Goal: Find specific page/section: Find specific page/section

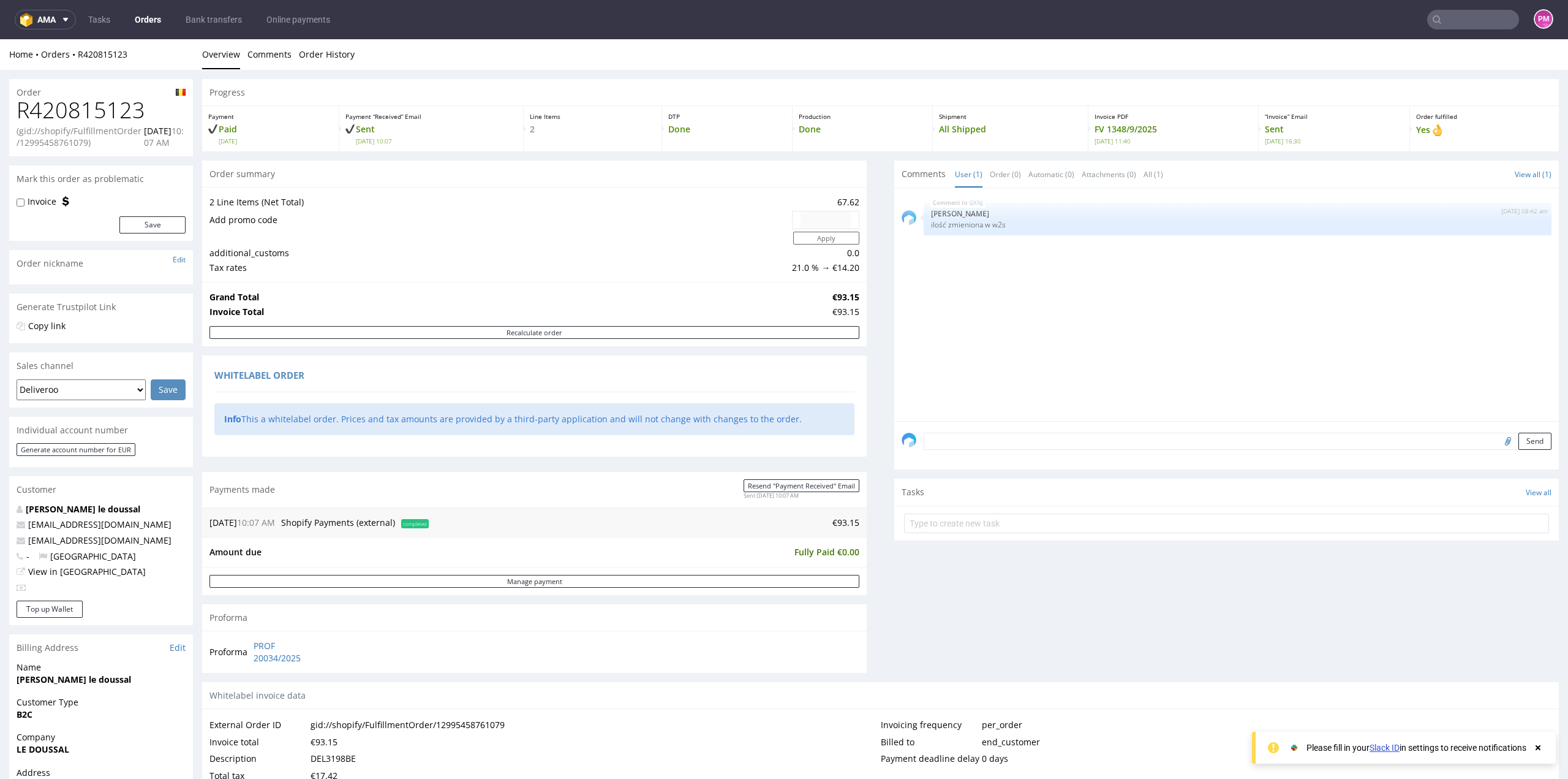
scroll to position [368, 0]
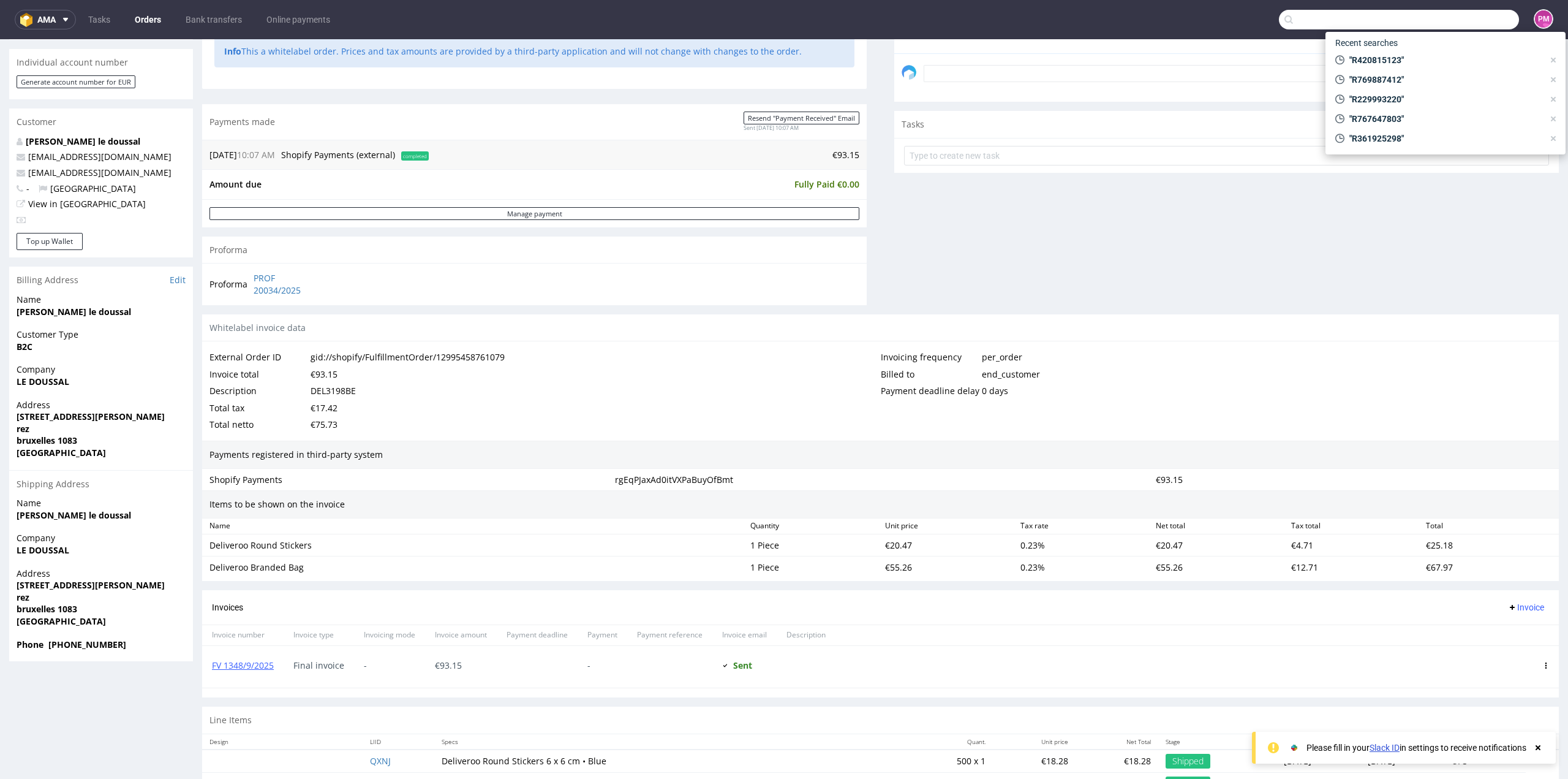
click at [1460, 20] on input "text" at bounding box center [1399, 19] width 240 height 20
type input "R679232863"
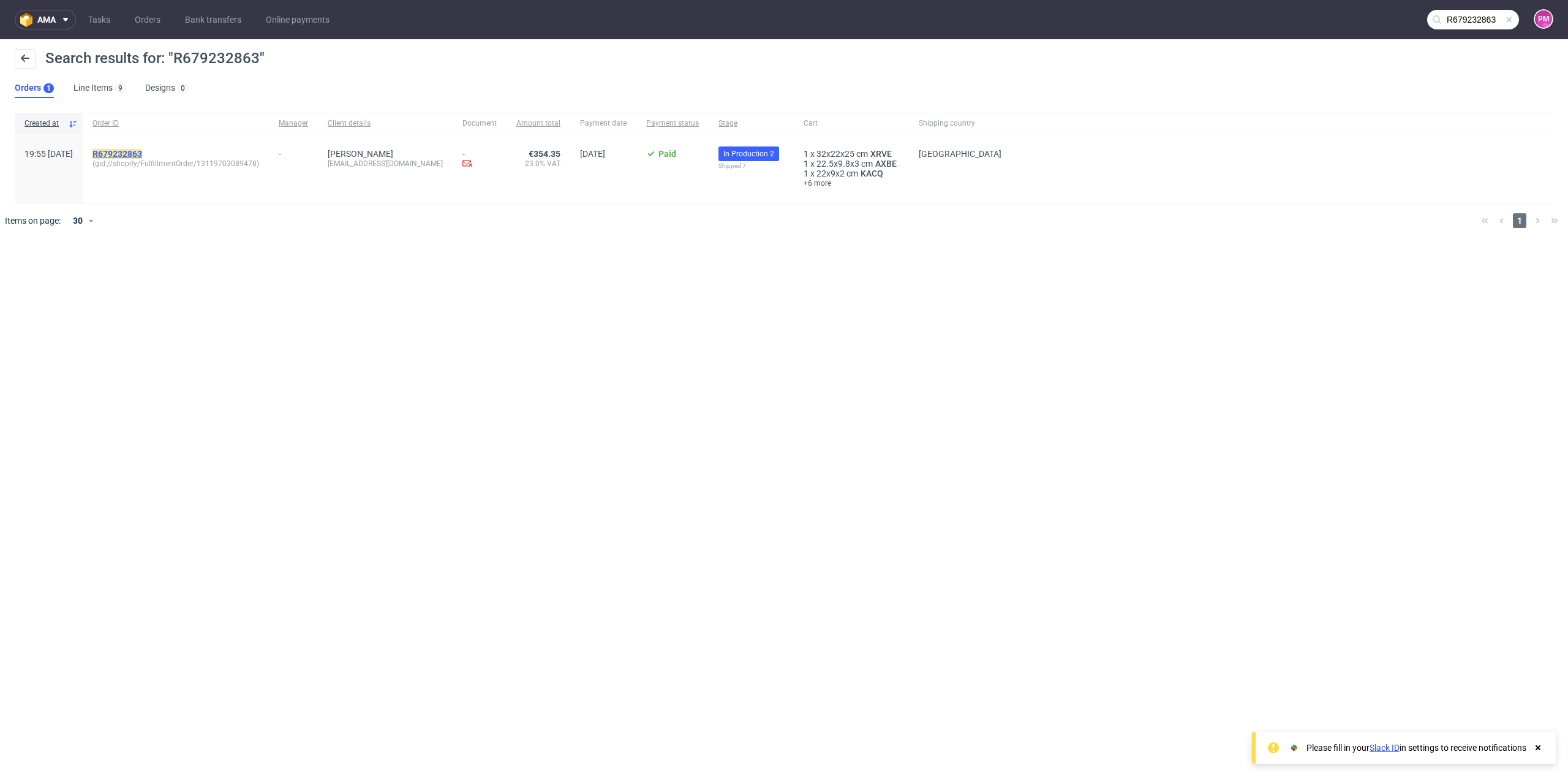
click at [142, 150] on mark "R679232863" at bounding box center [117, 154] width 50 height 10
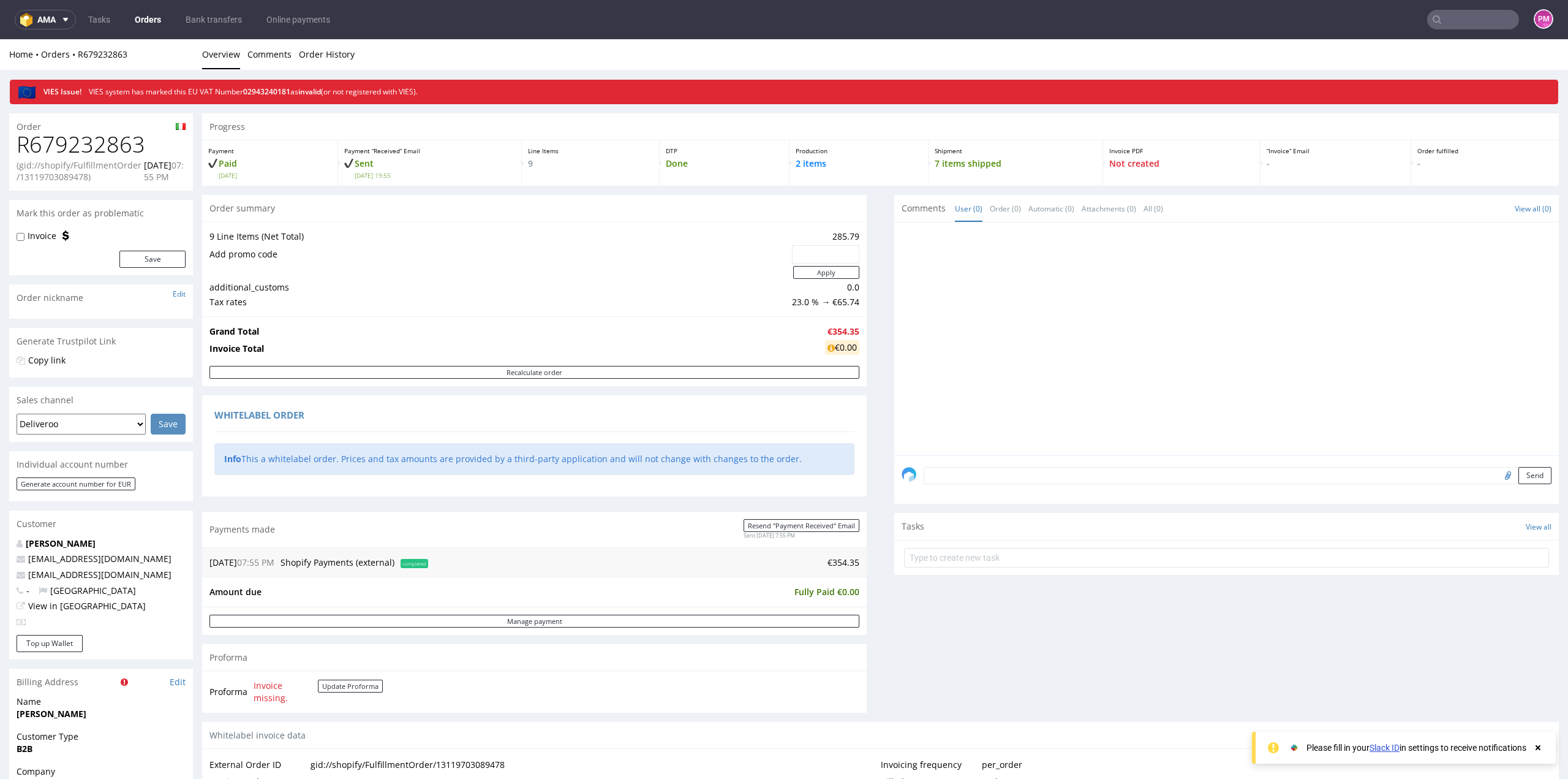
click at [1452, 21] on input "text" at bounding box center [1473, 19] width 92 height 20
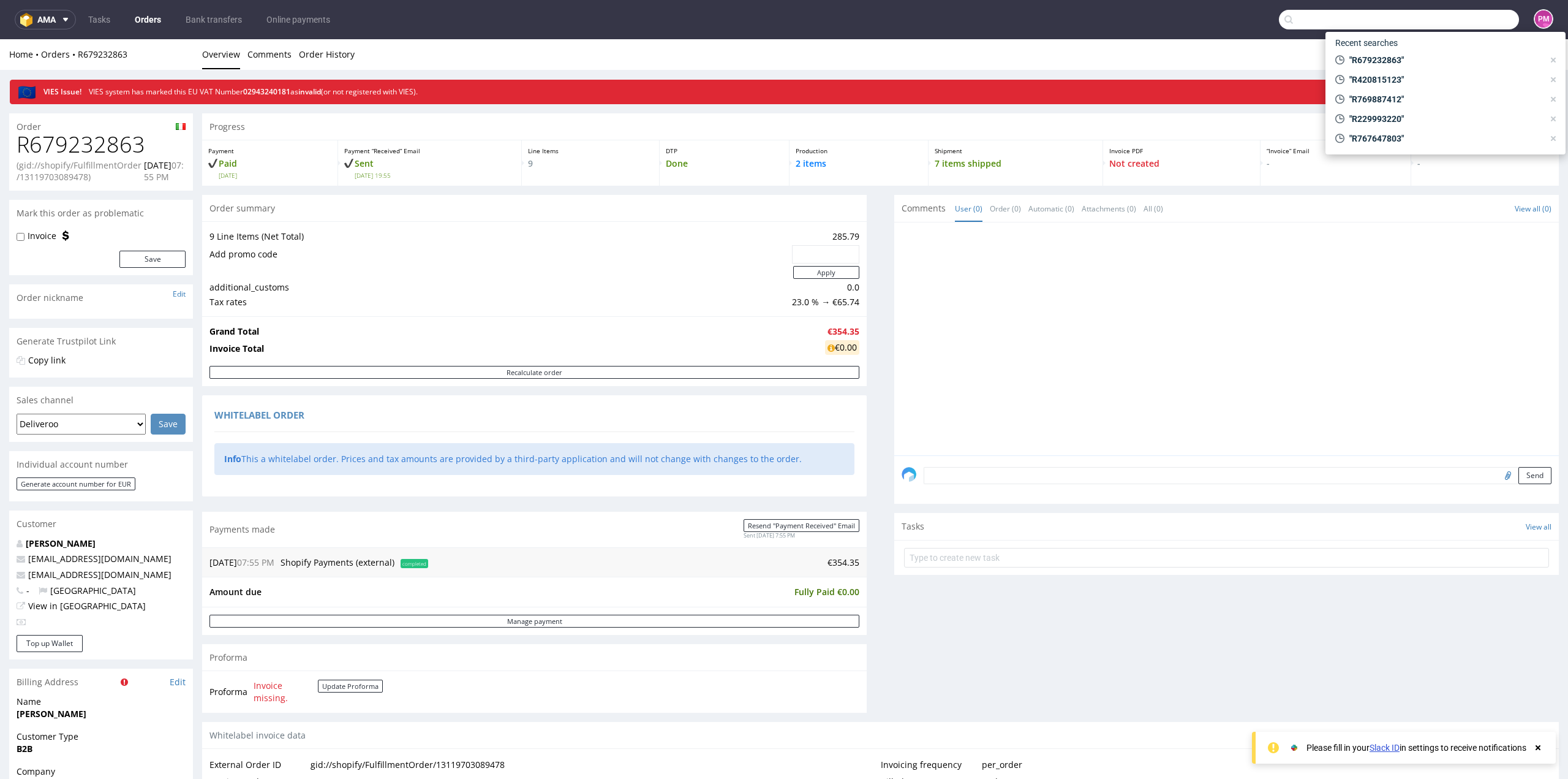
paste input "R773725744"
type input "R773725744"
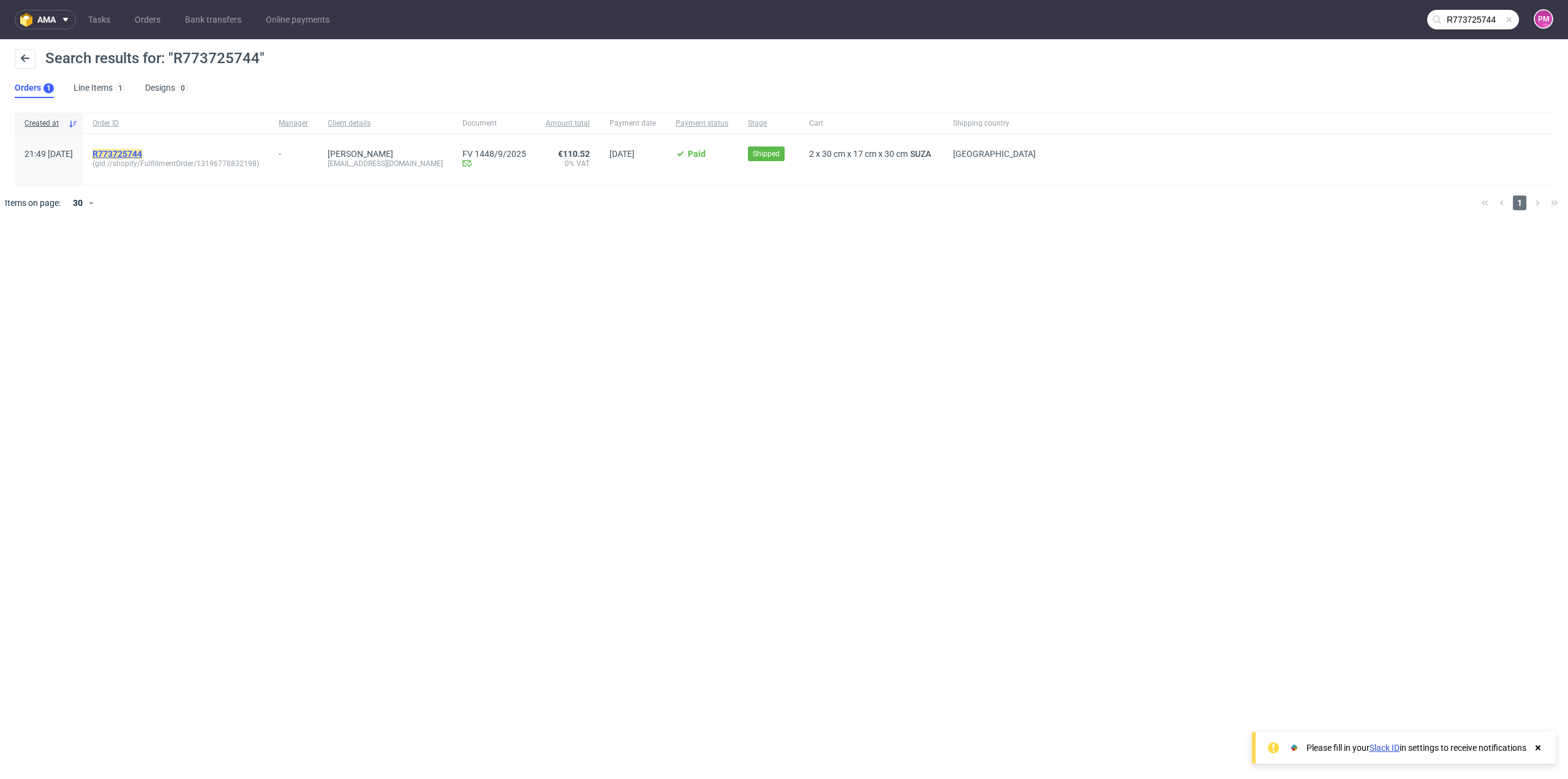
click at [142, 149] on mark "R773725744" at bounding box center [117, 154] width 50 height 10
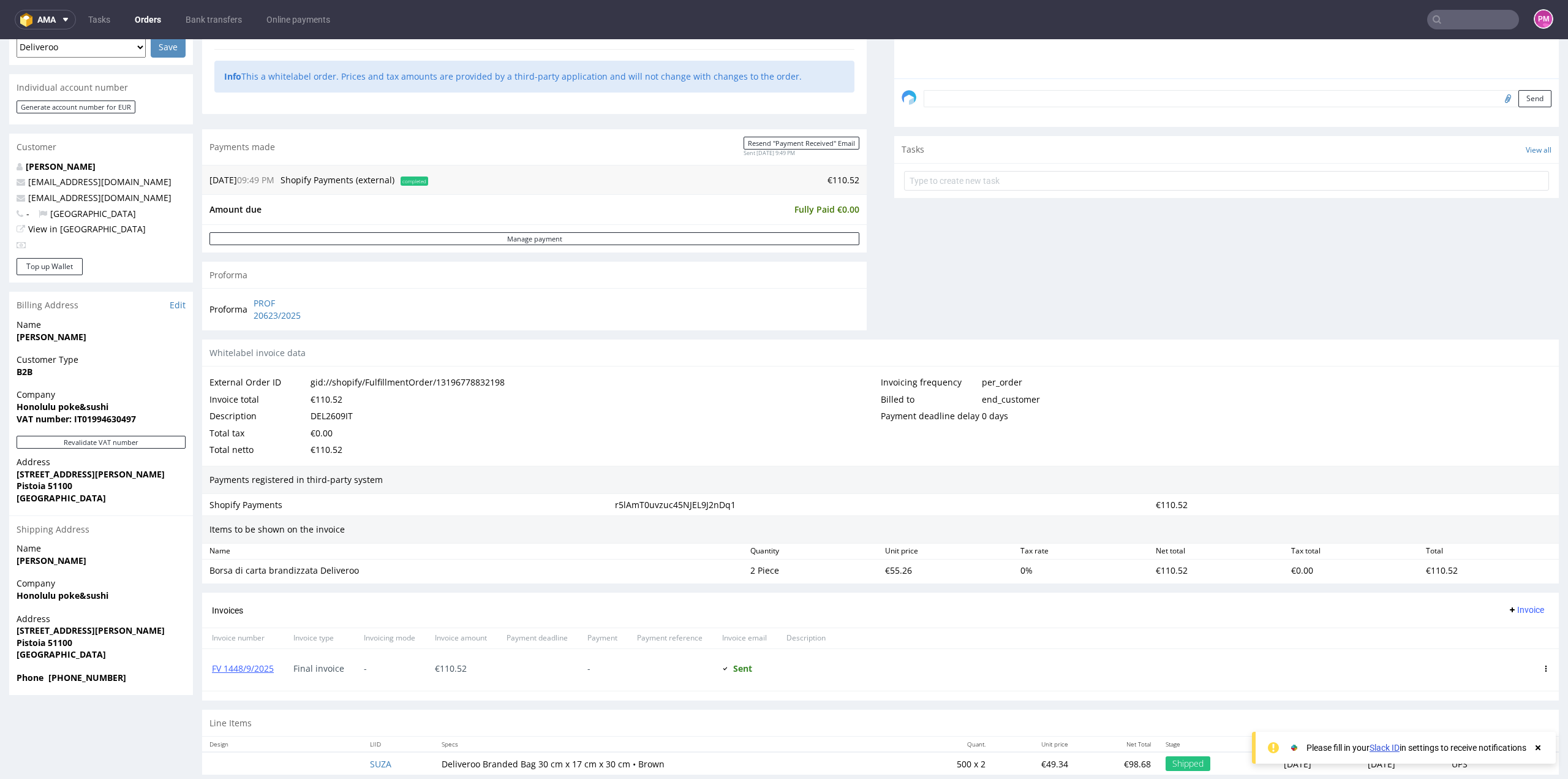
scroll to position [359, 0]
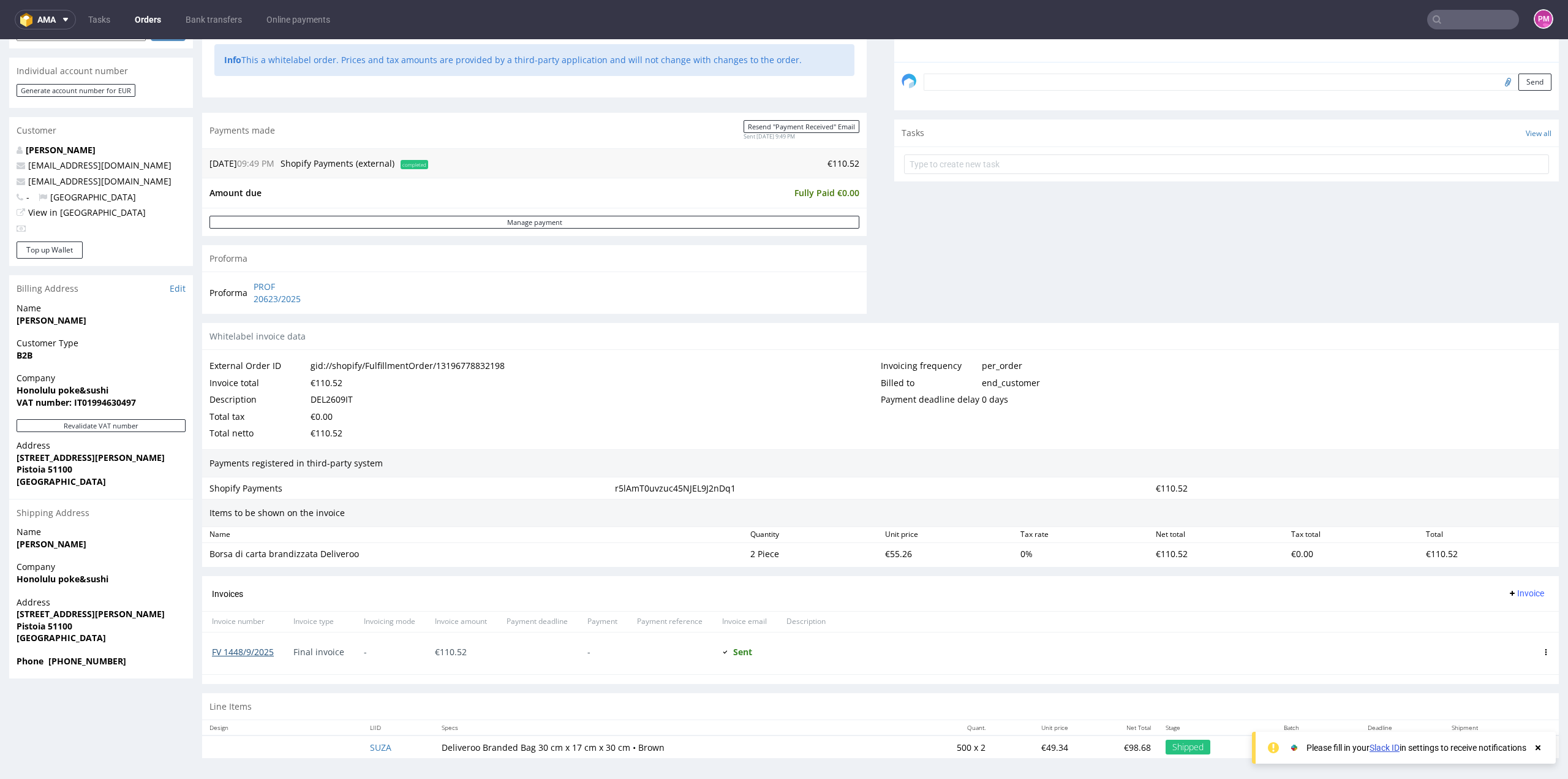
click at [268, 652] on link "FV 1448/9/2025" at bounding box center [242, 652] width 62 height 12
click at [1452, 10] on input "text" at bounding box center [1473, 19] width 92 height 20
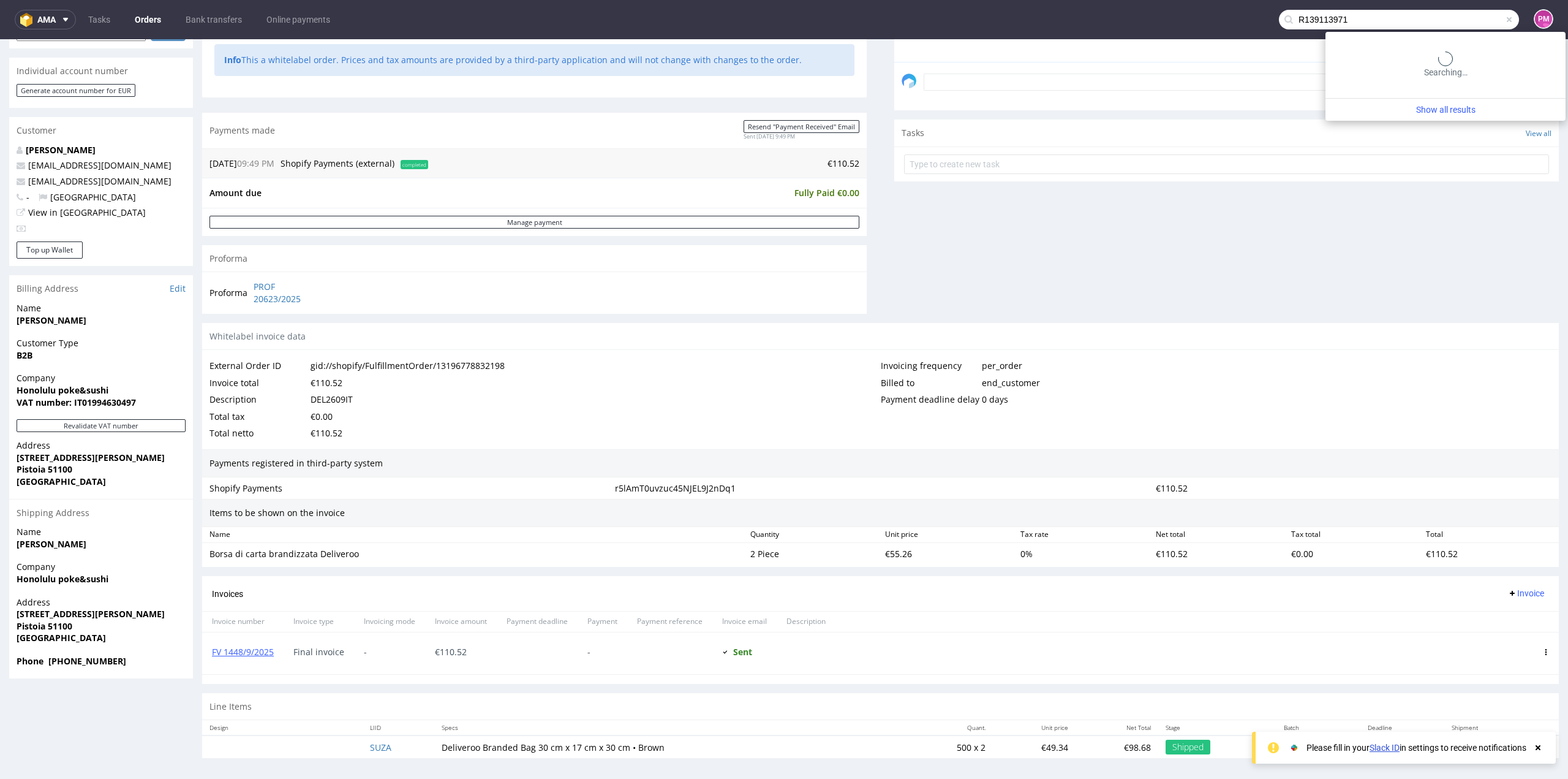
type input "R139113971"
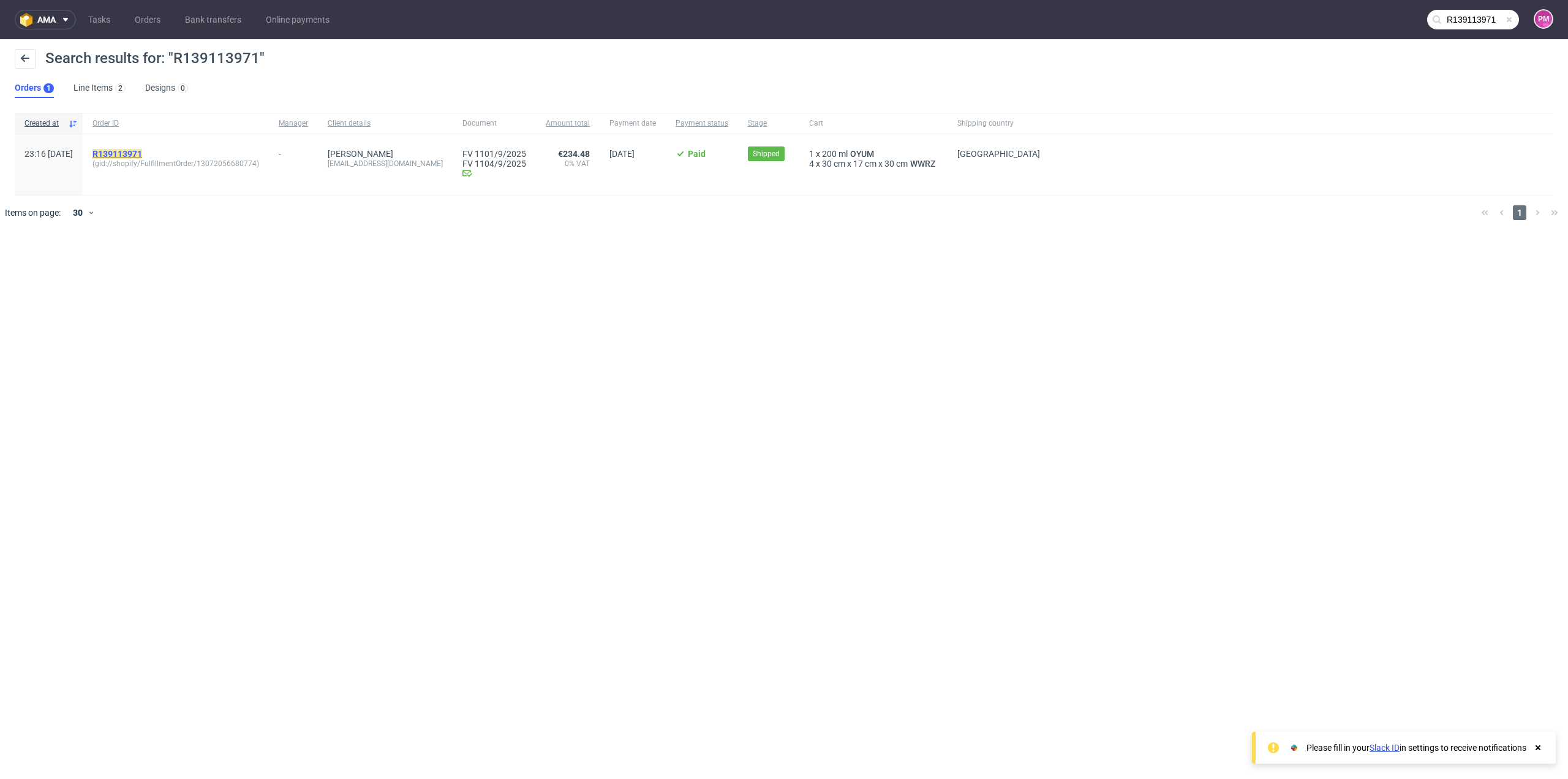
click at [142, 155] on mark "R139113971" at bounding box center [117, 154] width 50 height 10
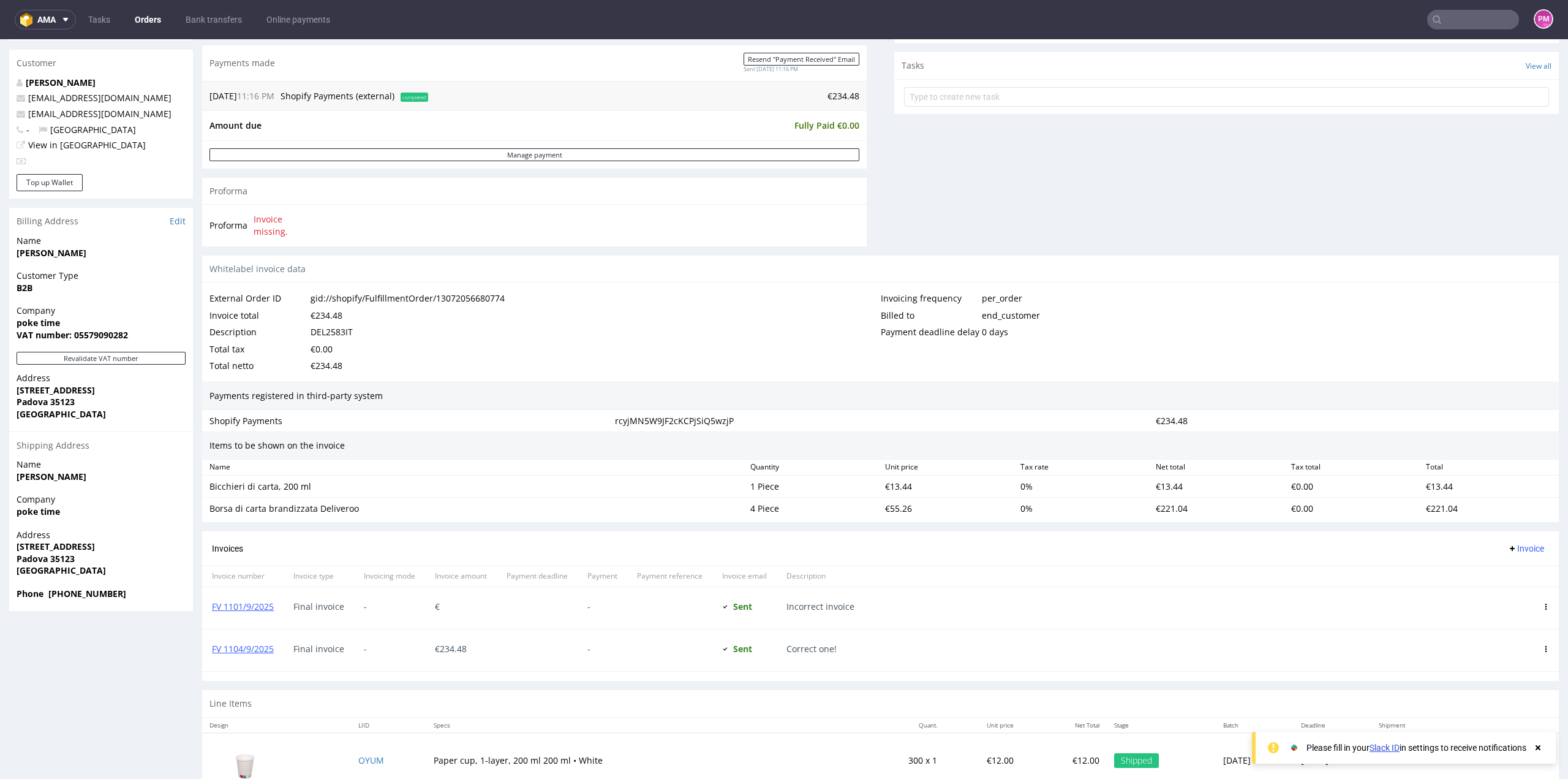
scroll to position [429, 0]
click at [458, 383] on div "Payments registered in third-party system" at bounding box center [881, 393] width 1357 height 28
click at [457, 394] on div "Payments registered in third-party system" at bounding box center [881, 393] width 1357 height 28
click at [1464, 19] on input "text" at bounding box center [1473, 19] width 92 height 20
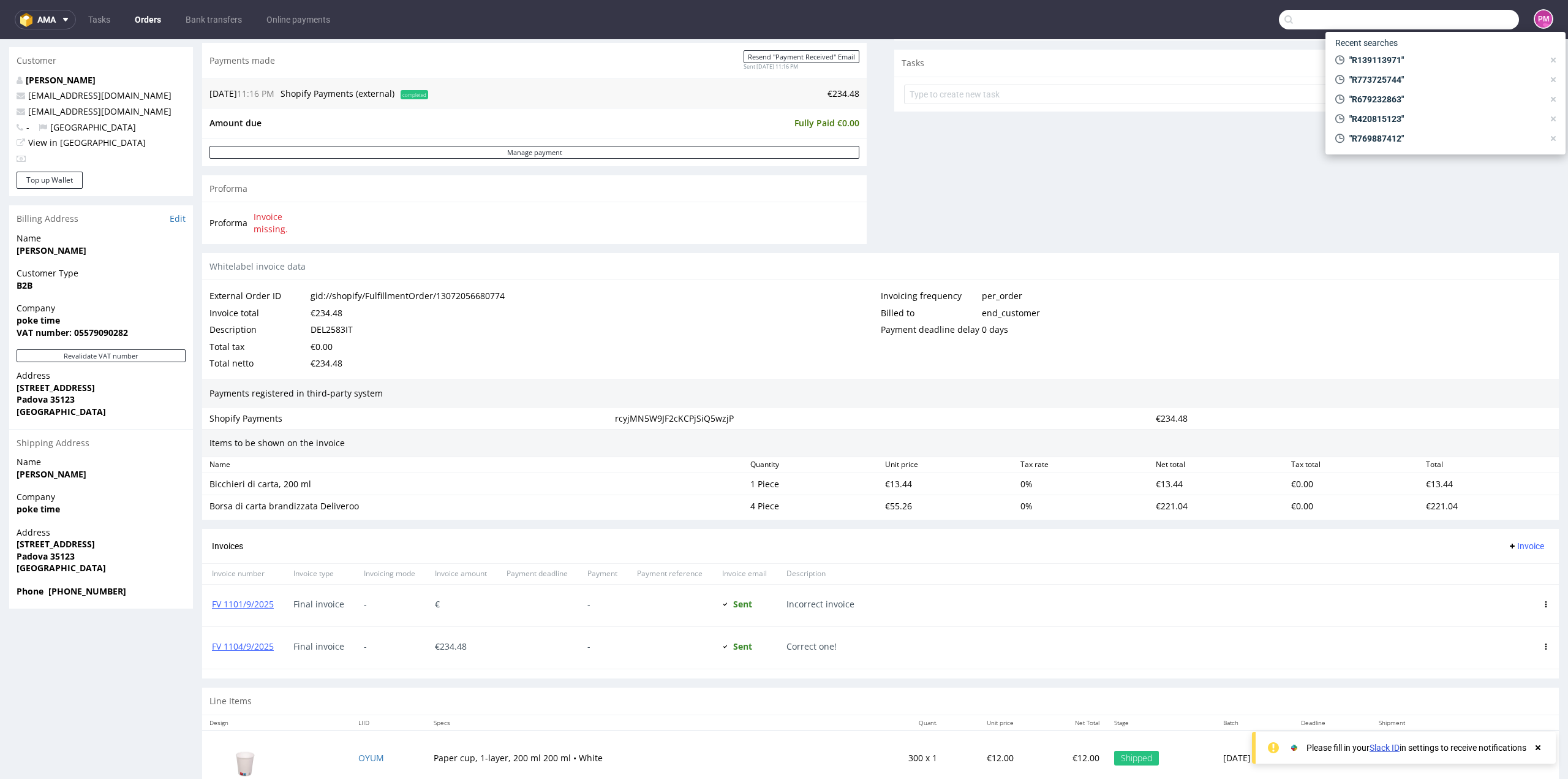
paste input "R033750235"
type input "R033750235"
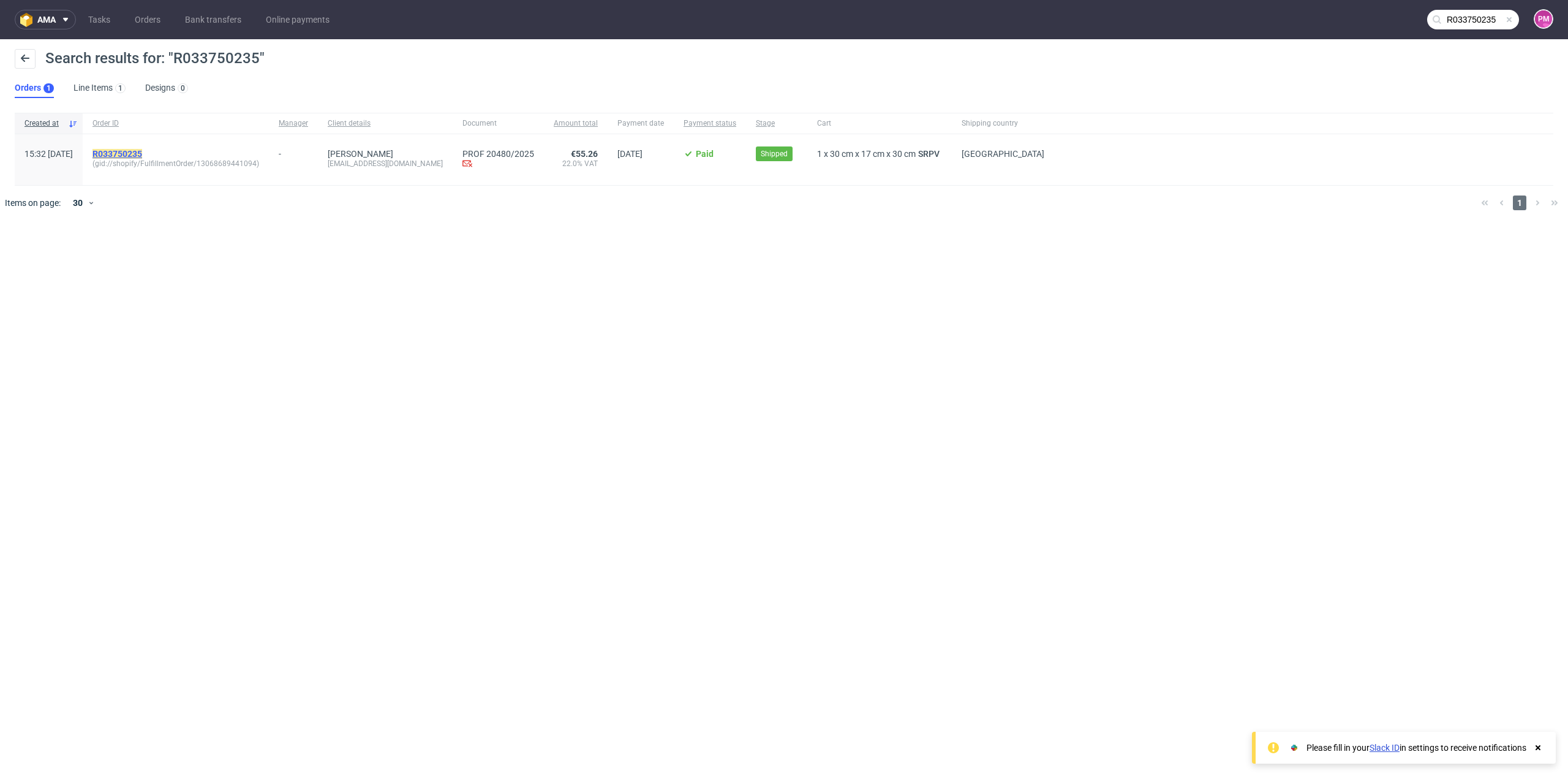
click at [142, 151] on mark "R033750235" at bounding box center [117, 154] width 50 height 10
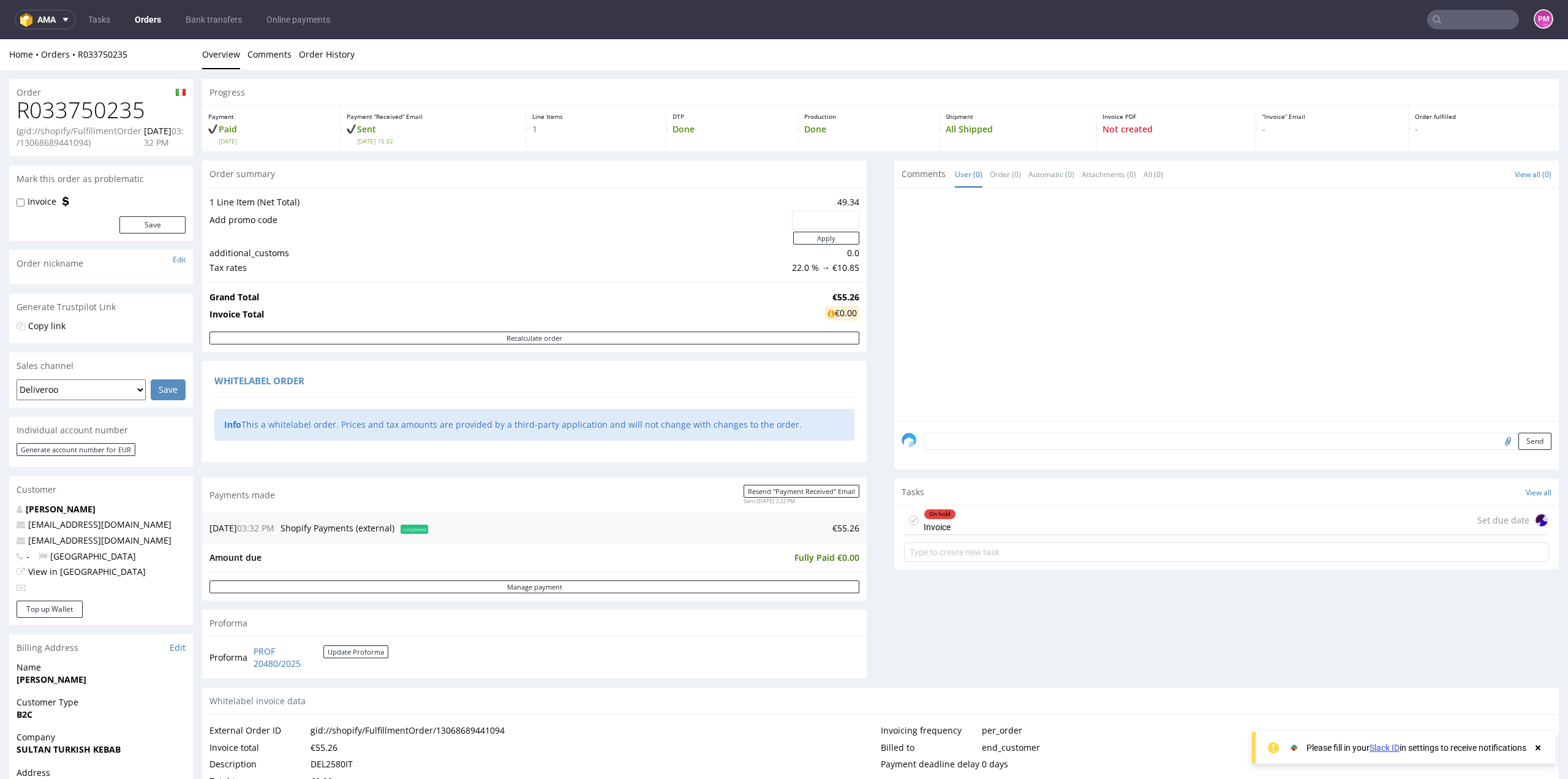
click at [1464, 21] on input "text" at bounding box center [1473, 19] width 92 height 20
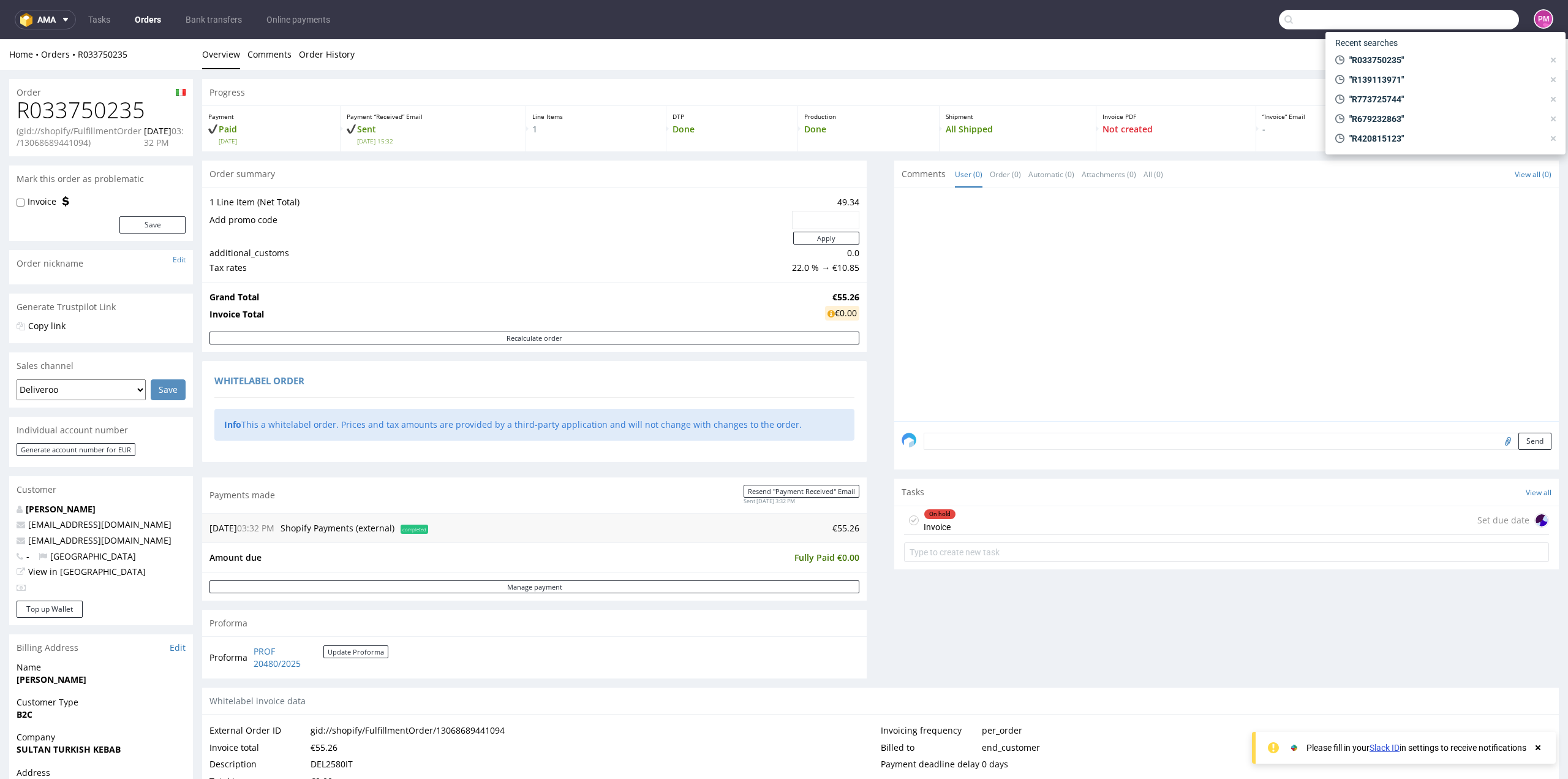
paste input "R885100530"
type input "R885100530"
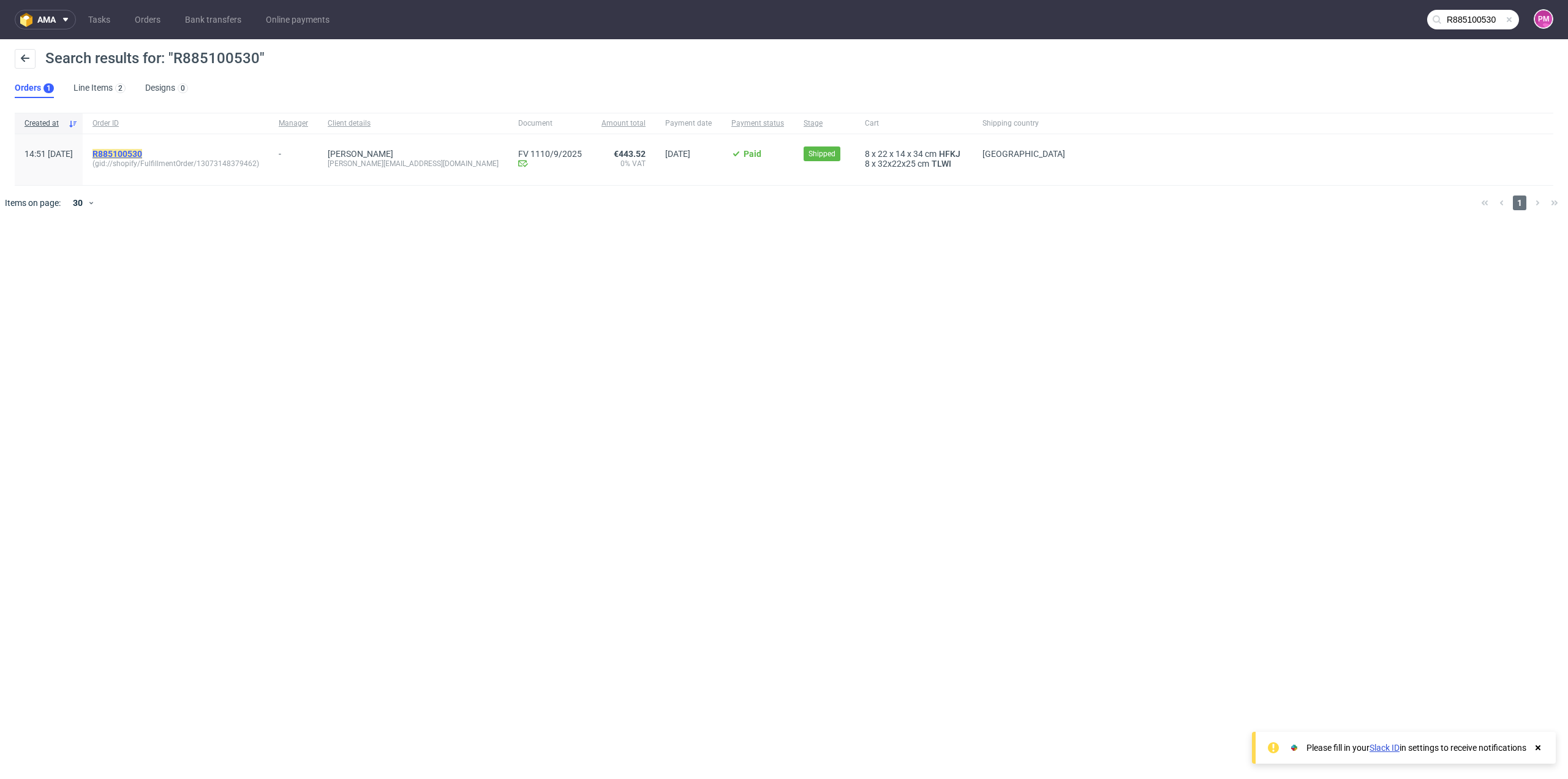
click at [142, 154] on mark "R885100530" at bounding box center [117, 154] width 50 height 10
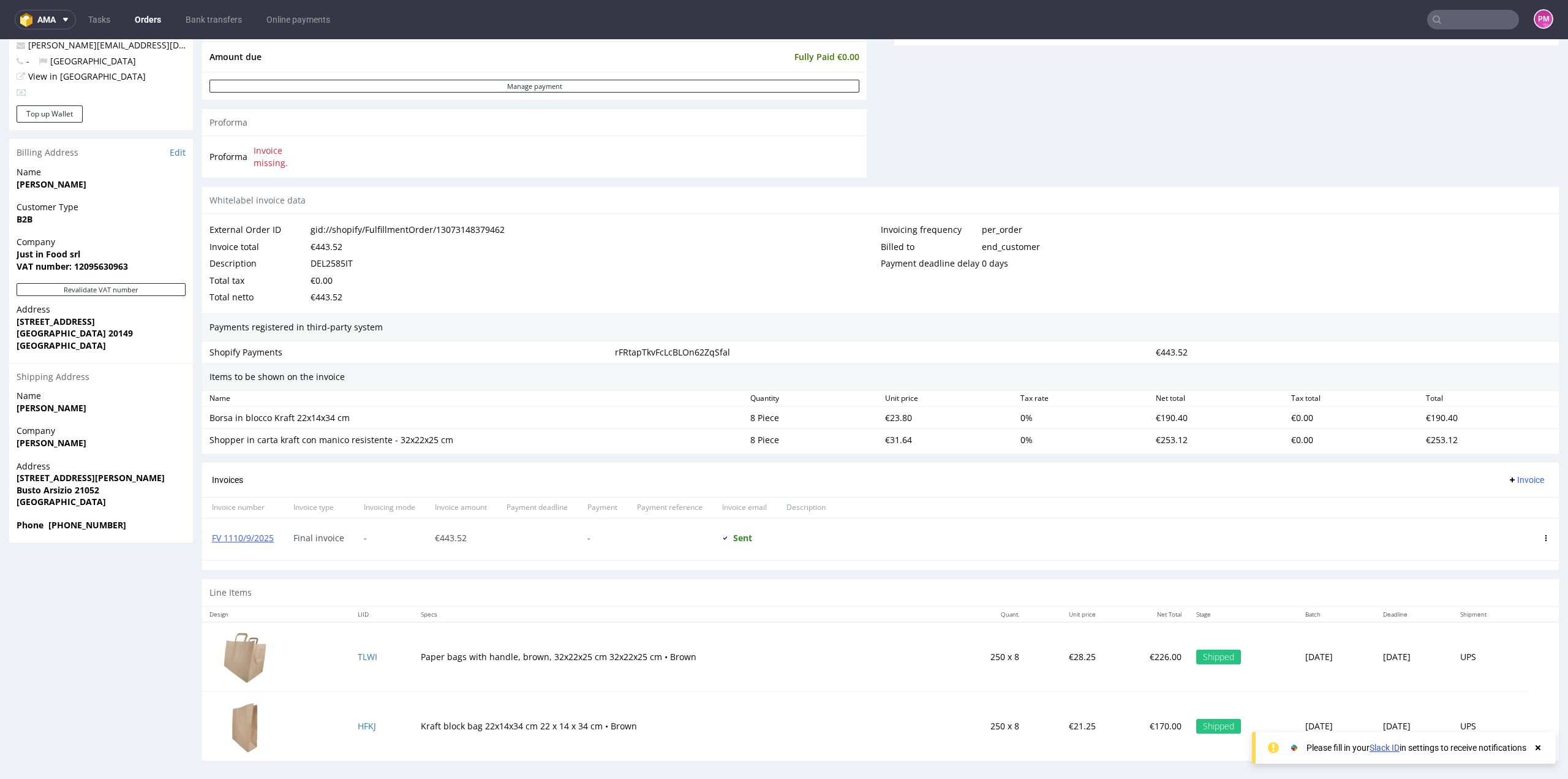
scroll to position [497, 0]
click at [252, 530] on link "FV 1110/9/2025" at bounding box center [242, 536] width 62 height 12
